Goal: Task Accomplishment & Management: Use online tool/utility

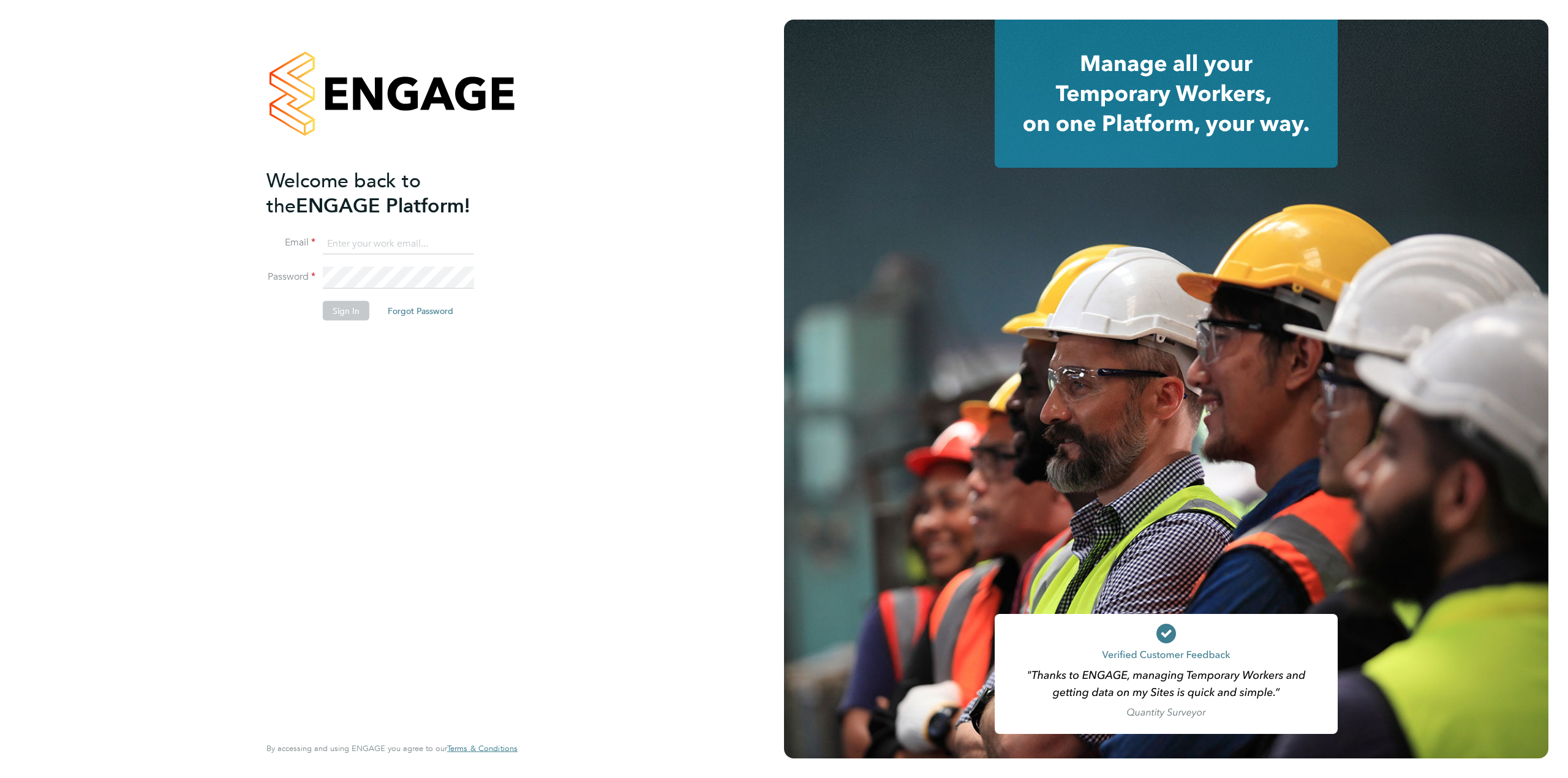
type input "danny.glass@uk.g4s.com"
click at [342, 316] on button "Sign In" at bounding box center [345, 310] width 47 height 20
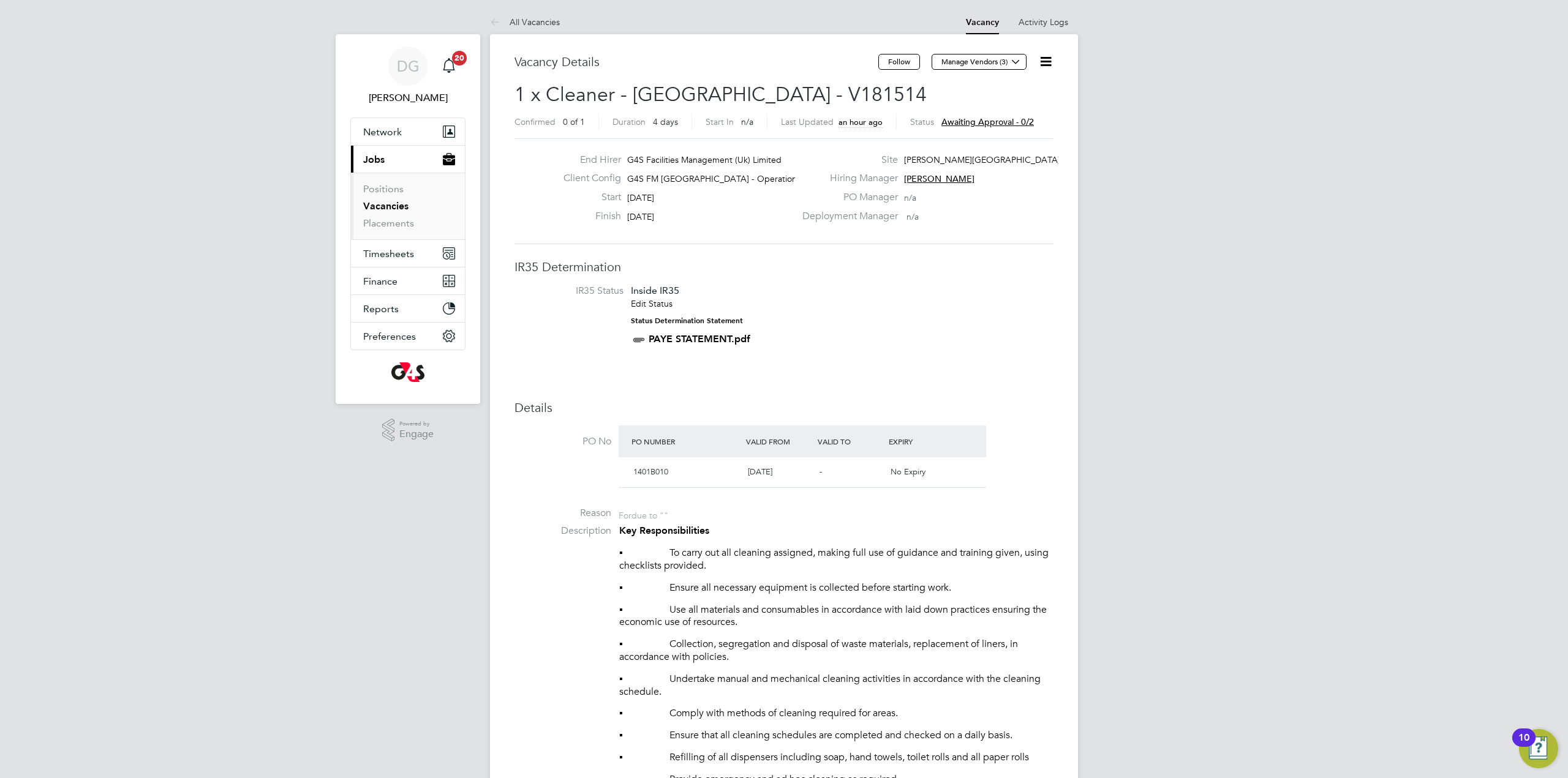
click at [1044, 62] on icon at bounding box center [1045, 61] width 15 height 15
click at [1004, 136] on li "Approve" at bounding box center [1016, 132] width 71 height 17
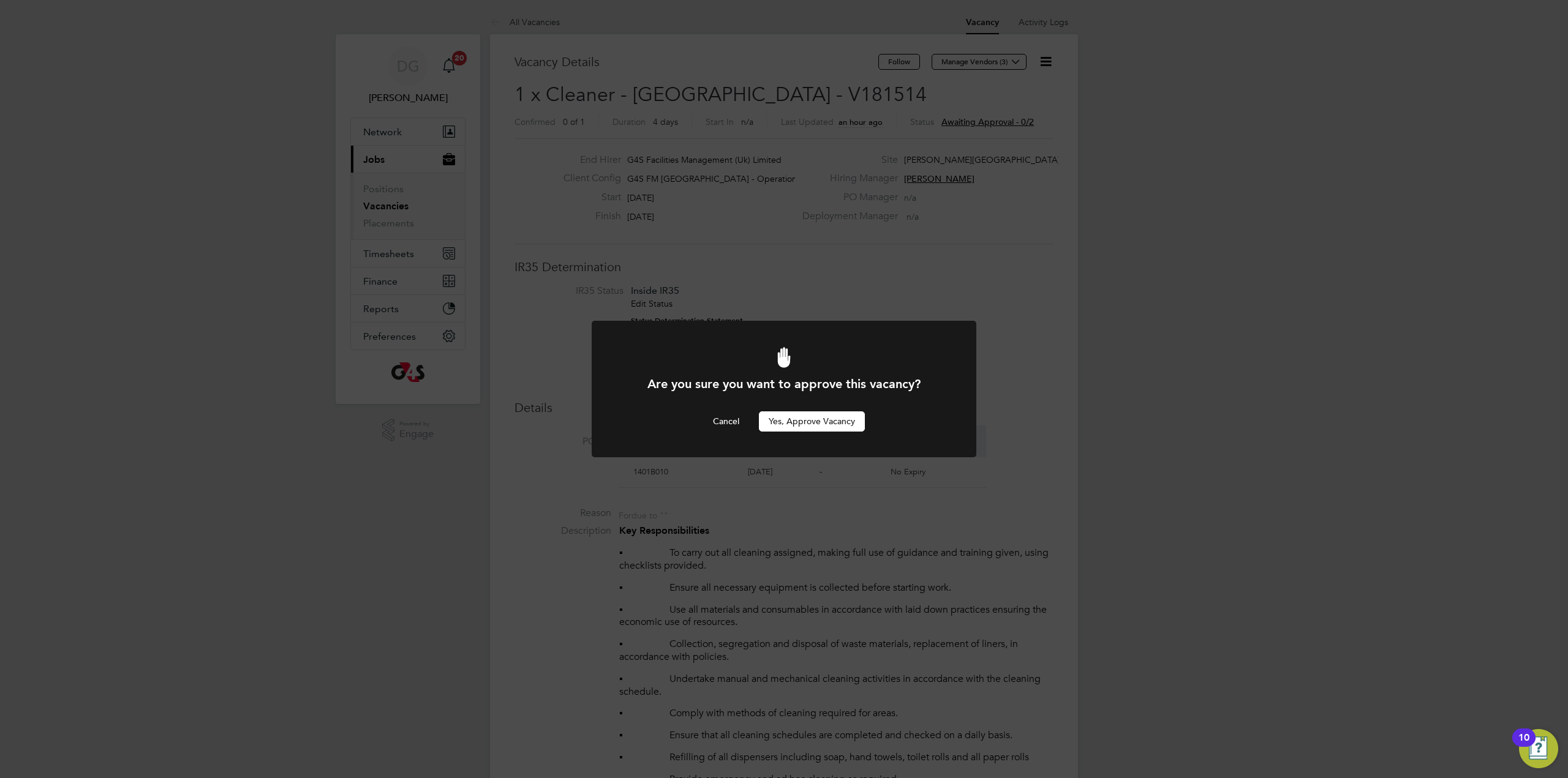
click at [806, 419] on button "Yes, Approve Vacancy" at bounding box center [812, 421] width 106 height 20
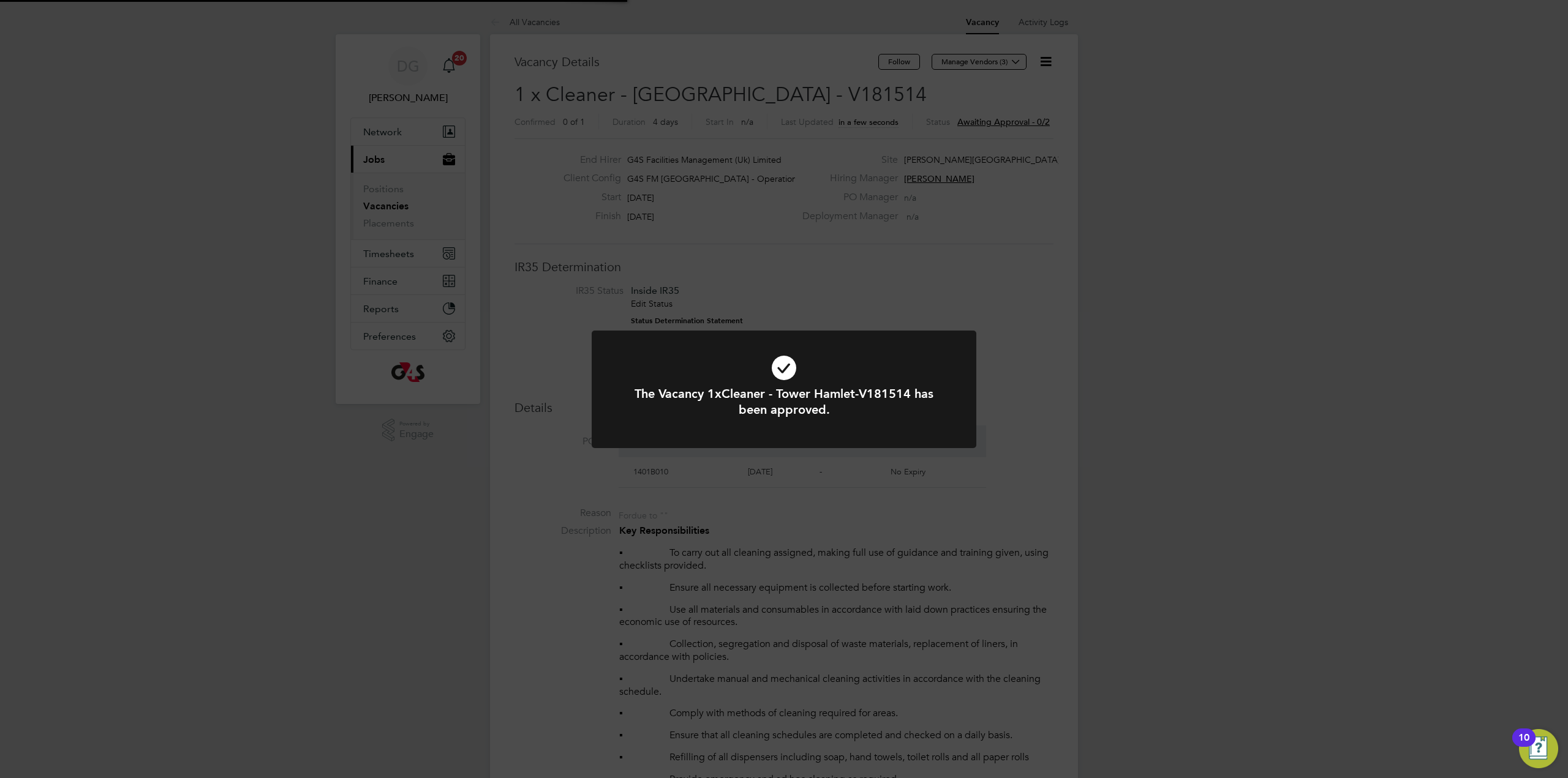
scroll to position [36, 86]
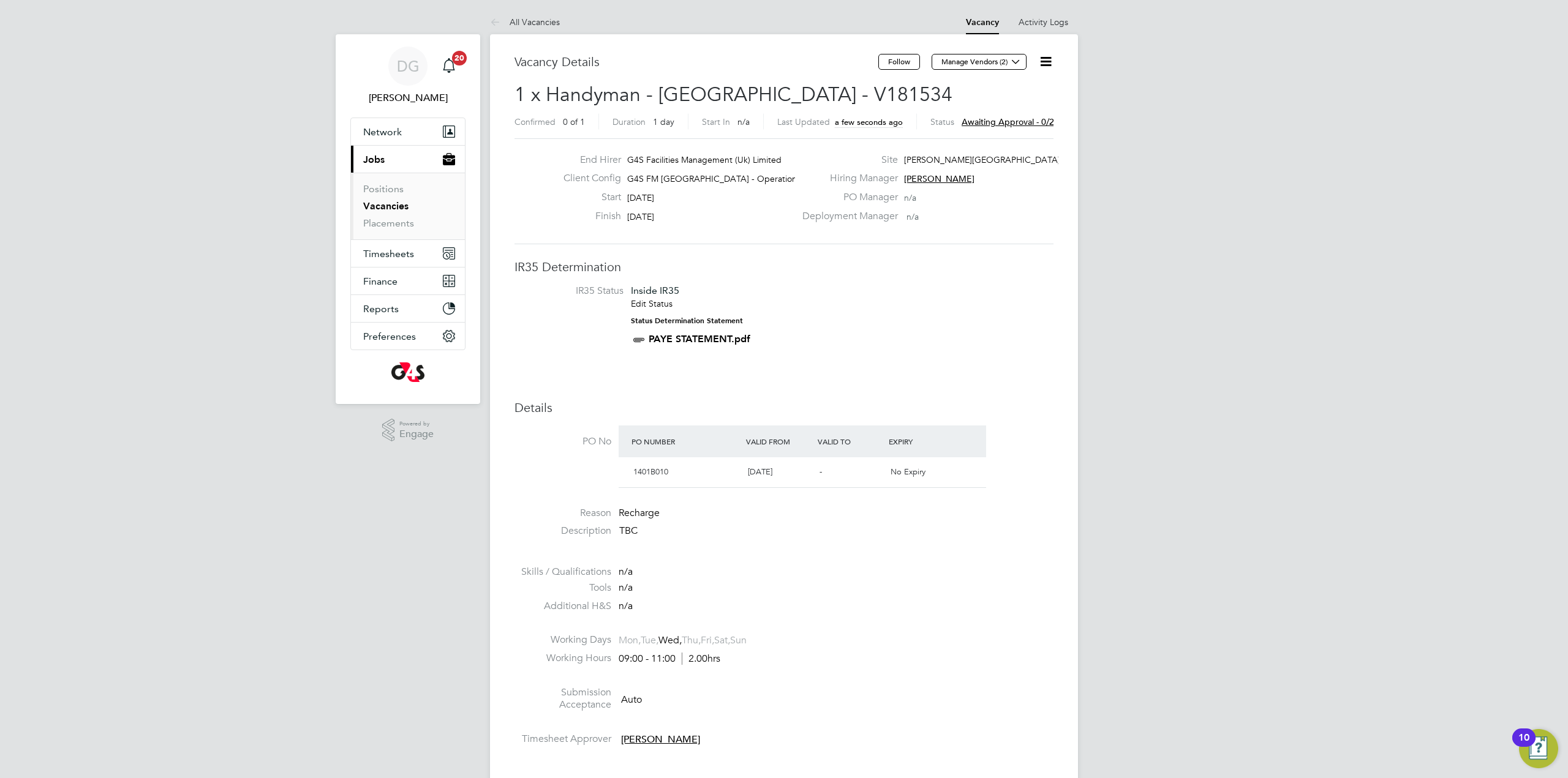
click at [1050, 65] on icon at bounding box center [1045, 61] width 15 height 15
click at [1034, 127] on li "Approve" at bounding box center [1016, 132] width 71 height 17
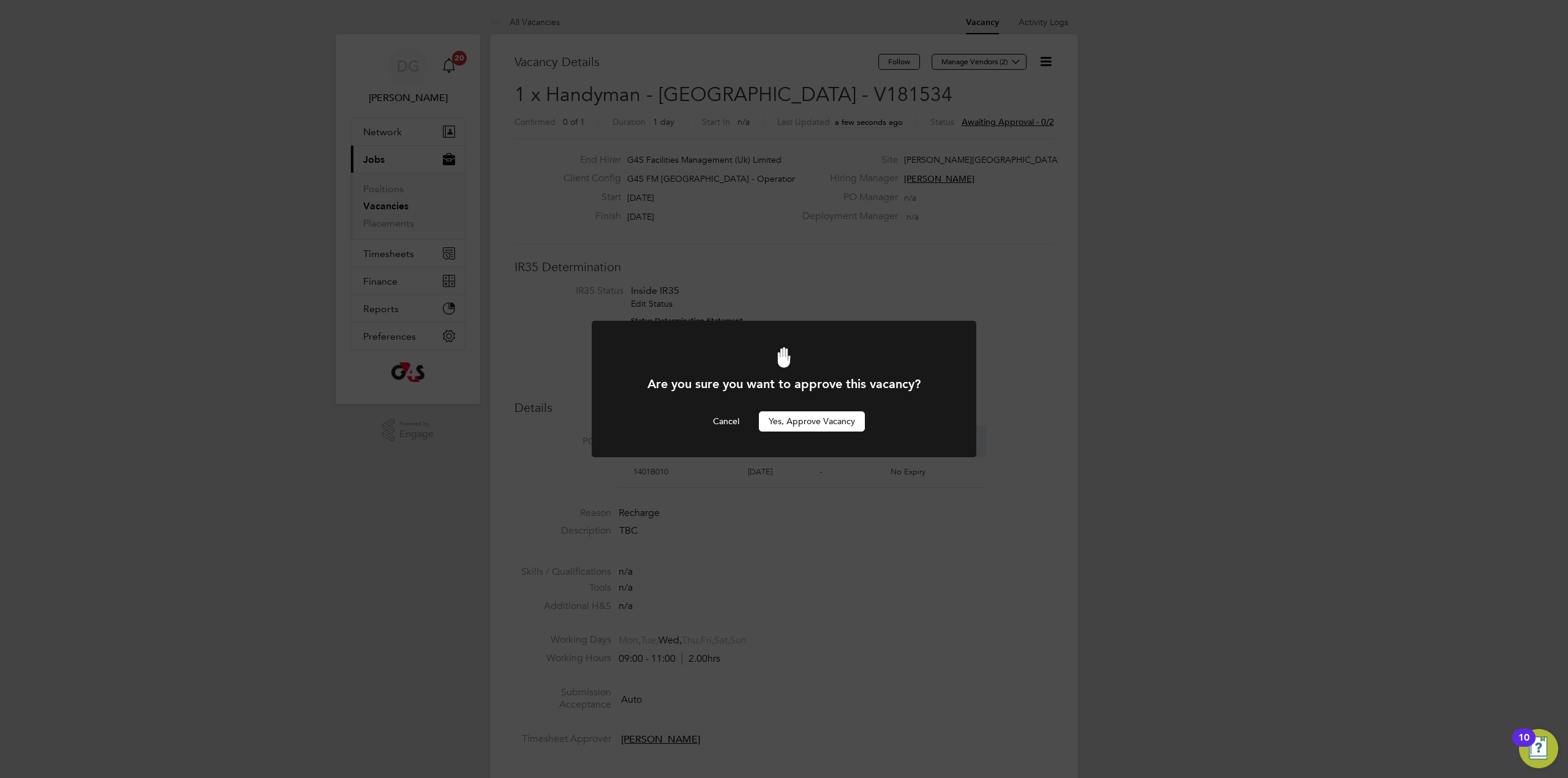
click at [827, 428] on button "Yes, Approve Vacancy" at bounding box center [812, 421] width 106 height 20
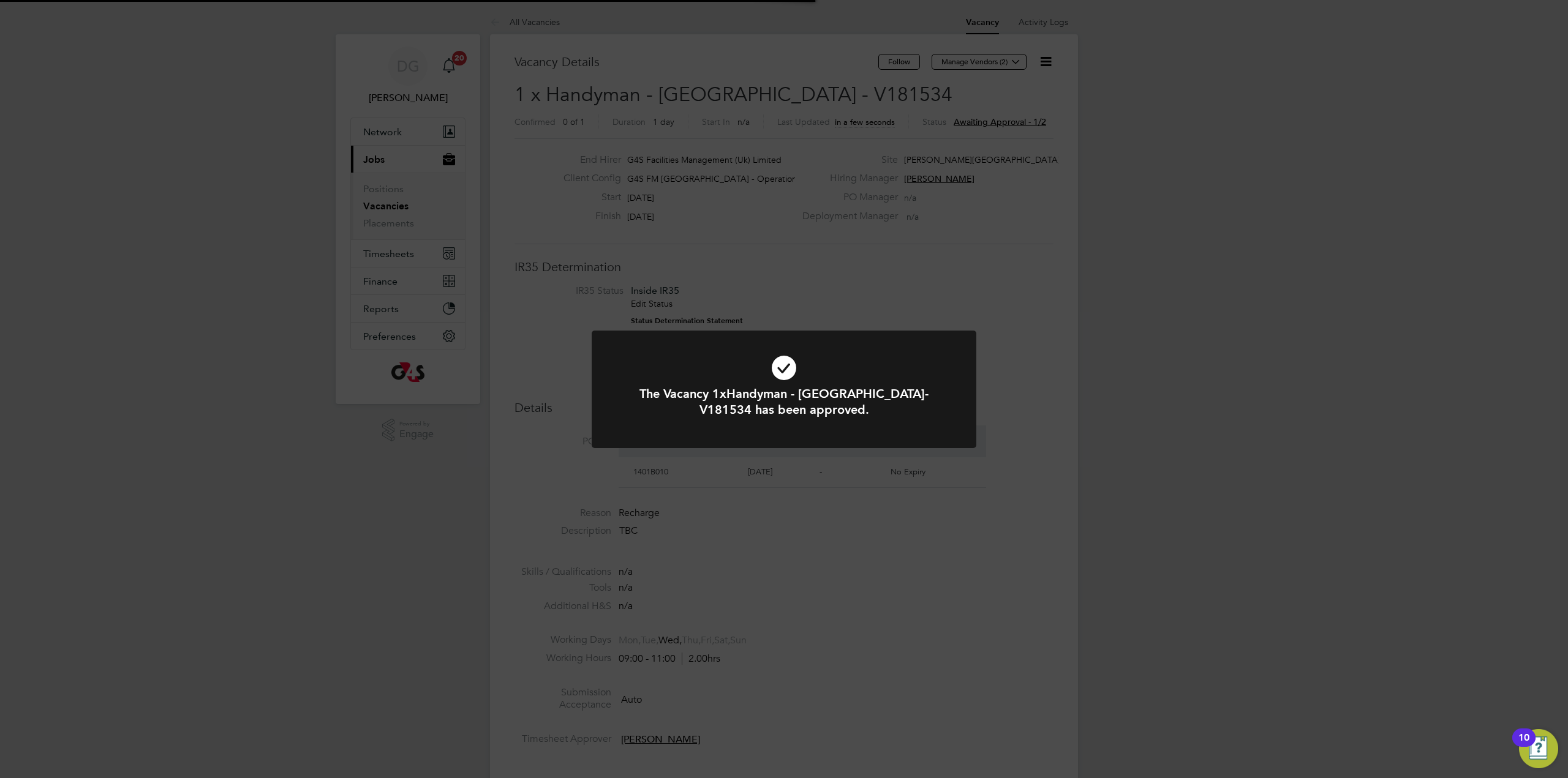
scroll to position [36, 86]
